Goal: Contribute content: Add original content to the website for others to see

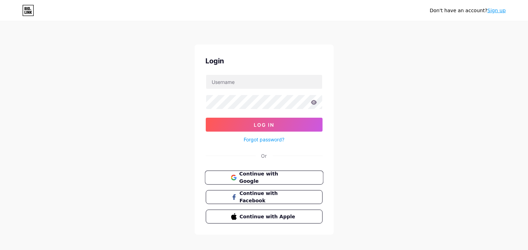
click at [284, 176] on span "Continue with Google" at bounding box center [268, 177] width 58 height 15
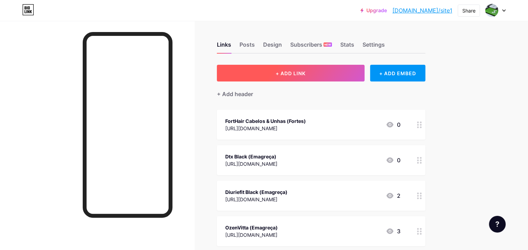
click at [275, 71] on button "+ ADD LINK" at bounding box center [291, 73] width 148 height 17
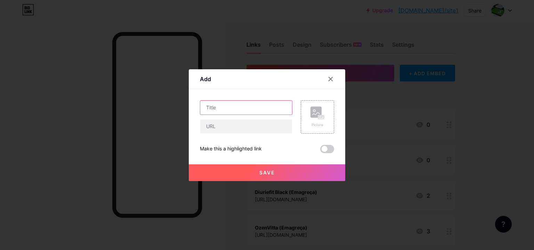
click at [224, 103] on input "text" at bounding box center [246, 107] width 92 height 14
paste input "Mecânica Básica De Bicicleta"
type input "Mecânica Básica De Bicicleta"
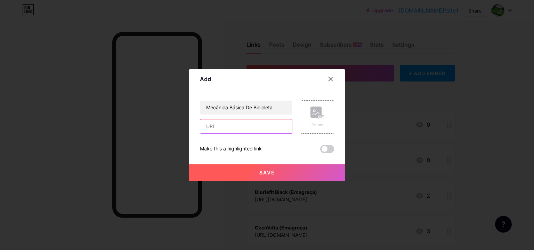
click at [229, 129] on input "text" at bounding box center [246, 126] width 92 height 14
paste input "[URL][DOMAIN_NAME]"
type input "[URL][DOMAIN_NAME]"
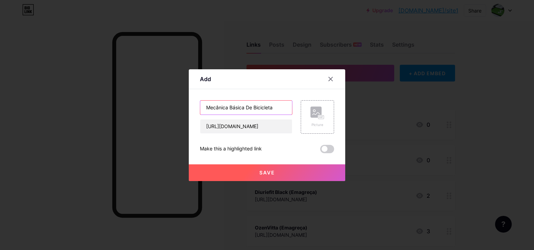
click at [277, 107] on input "Mecânica Básica De Bicicleta" at bounding box center [246, 107] width 92 height 14
type input "Curso Mecânica Básica De Bicicleta online"
click at [193, 170] on button "Save" at bounding box center [267, 172] width 156 height 17
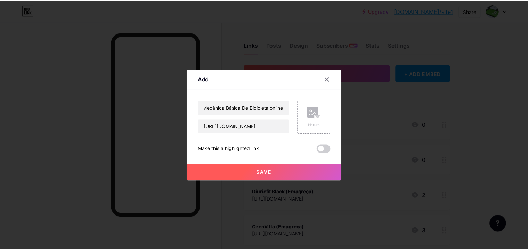
scroll to position [0, 0]
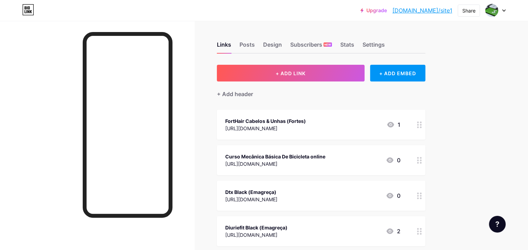
click at [278, 156] on div "Curso Mecânica Básica De Bicicleta online" at bounding box center [275, 156] width 100 height 7
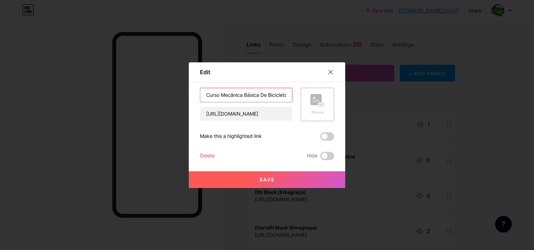
click at [260, 92] on input "Curso Mecânica Básica De Bicicleta online" at bounding box center [246, 95] width 92 height 14
type input "Curso Mecânica Básica de Bicicleta online"
click at [197, 180] on button "Save" at bounding box center [267, 179] width 156 height 17
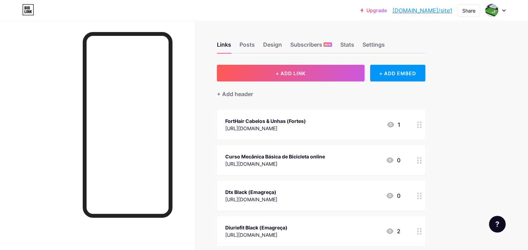
drag, startPoint x: 310, startPoint y: 159, endPoint x: 318, endPoint y: 215, distance: 56.2
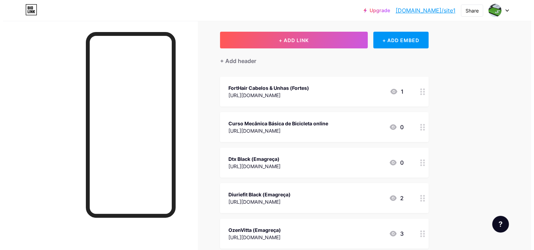
scroll to position [35, 0]
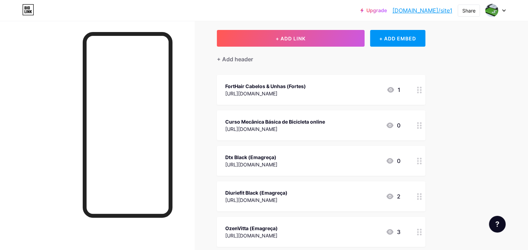
drag, startPoint x: 305, startPoint y: 124, endPoint x: 333, endPoint y: 134, distance: 30.7
click at [333, 134] on div "Curso Mecânica Básica de Bicicleta online [URL][DOMAIN_NAME] 0" at bounding box center [321, 125] width 209 height 30
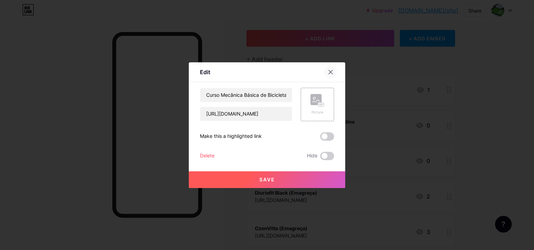
click at [330, 69] on div at bounding box center [330, 72] width 13 height 13
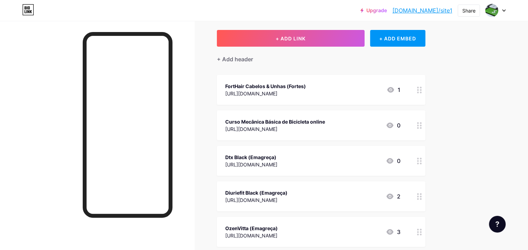
click at [285, 118] on div "Curso Mecânica Básica de Bicicleta online" at bounding box center [275, 121] width 100 height 7
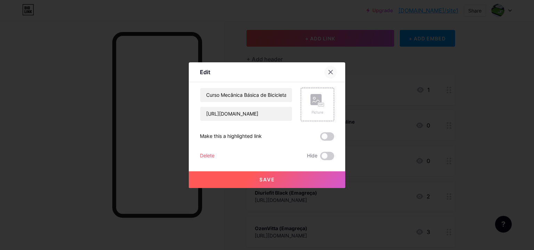
click at [328, 68] on div at bounding box center [330, 72] width 13 height 13
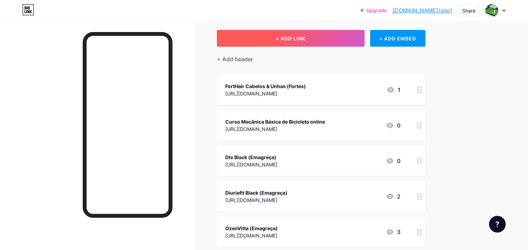
click at [289, 39] on button "+ ADD LINK" at bounding box center [291, 38] width 148 height 17
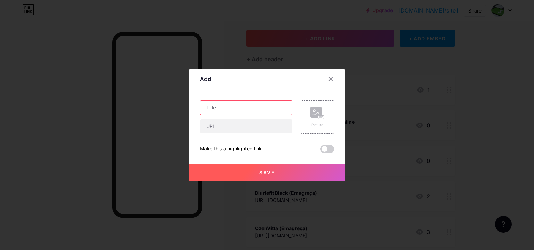
click at [216, 108] on input "text" at bounding box center [246, 107] width 92 height 14
paste input "Aprenda a Consertar video Games Diversos"
type input "Aprenda a Consertar Vídeo Games Diversos"
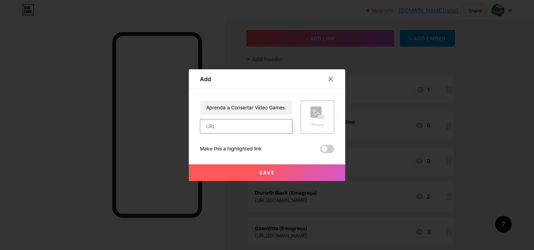
click at [232, 127] on input "text" at bounding box center [246, 126] width 92 height 14
paste input "[URL][DOMAIN_NAME]"
type input "[URL][DOMAIN_NAME]"
click at [194, 170] on button "Save" at bounding box center [267, 172] width 156 height 17
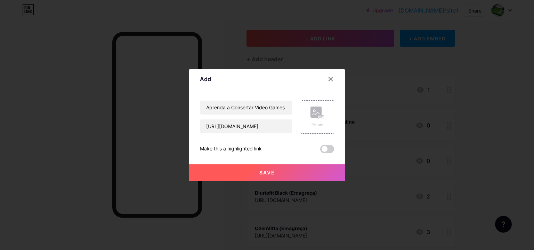
scroll to position [0, 0]
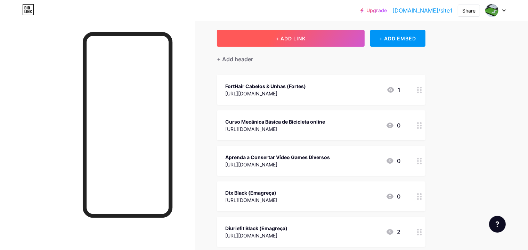
click at [297, 37] on button "+ ADD LINK" at bounding box center [291, 38] width 148 height 17
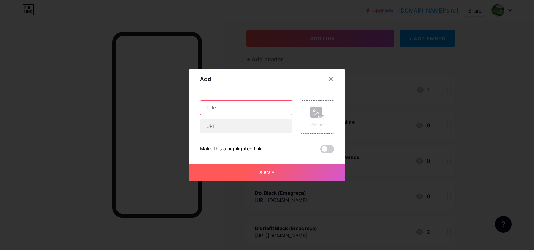
paste input "Mecânica Básica Automotiva"
type input "Curso de Mecânica Básica Automotiva"
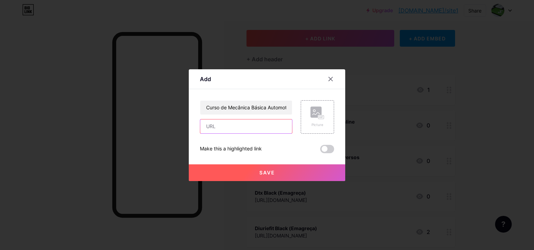
paste input "[URL][DOMAIN_NAME]"
type input "[URL][DOMAIN_NAME]"
click at [195, 172] on button "Save" at bounding box center [267, 172] width 156 height 17
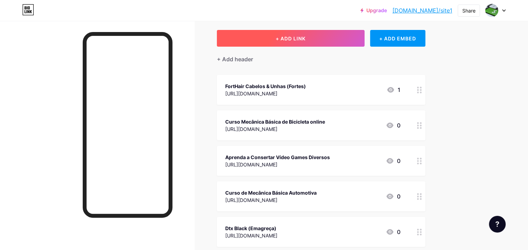
click at [306, 38] on span "+ ADD LINK" at bounding box center [291, 38] width 30 height 6
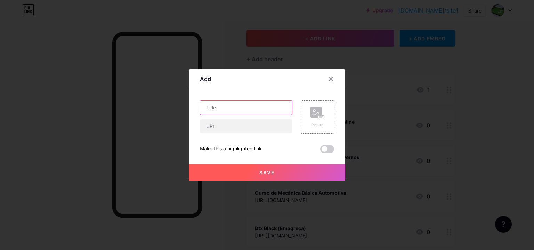
click at [216, 107] on input "text" at bounding box center [246, 107] width 92 height 14
paste input "Elétrica Automotiva Iniciante"
type input "Curso Elétrica Automotiva Iniciante online"
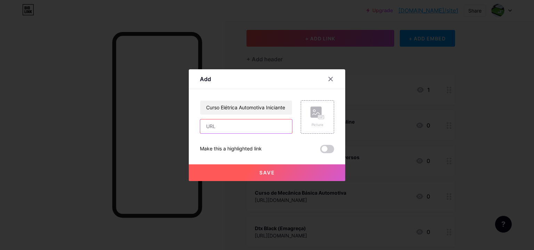
click at [218, 127] on input "text" at bounding box center [246, 126] width 92 height 14
paste input "[URL][DOMAIN_NAME]"
type input "[URL][DOMAIN_NAME]"
click at [197, 171] on button "Save" at bounding box center [267, 172] width 156 height 17
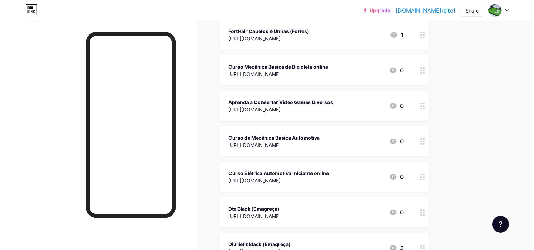
scroll to position [104, 0]
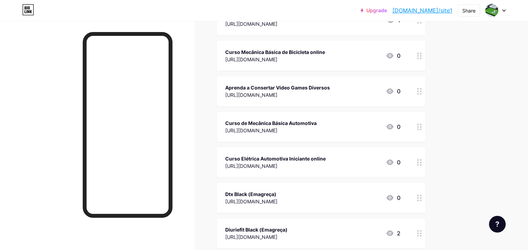
click at [295, 124] on div "Curso de Mecânica Básica Automotiva" at bounding box center [270, 122] width 91 height 7
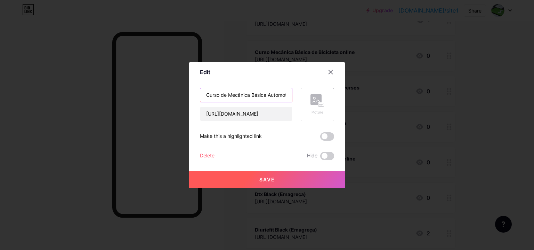
click at [278, 96] on input "Curso de Mecânica Básica Automotiva" at bounding box center [246, 95] width 92 height 14
type input "Curso de Mecânica Básica Automotiva online"
click at [194, 177] on button "Save" at bounding box center [267, 179] width 156 height 17
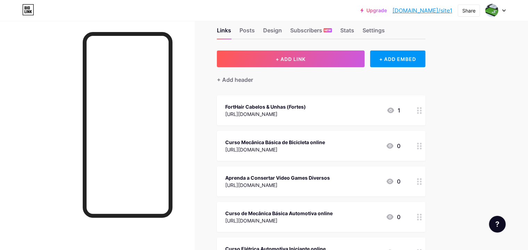
scroll to position [0, 0]
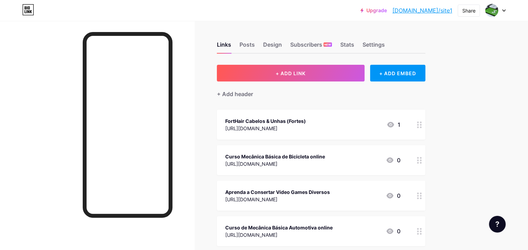
click at [506, 10] on icon at bounding box center [503, 10] width 3 height 2
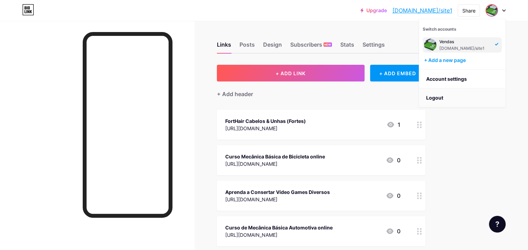
click at [502, 95] on li "Logout" at bounding box center [462, 97] width 86 height 19
